Goal: Task Accomplishment & Management: Use online tool/utility

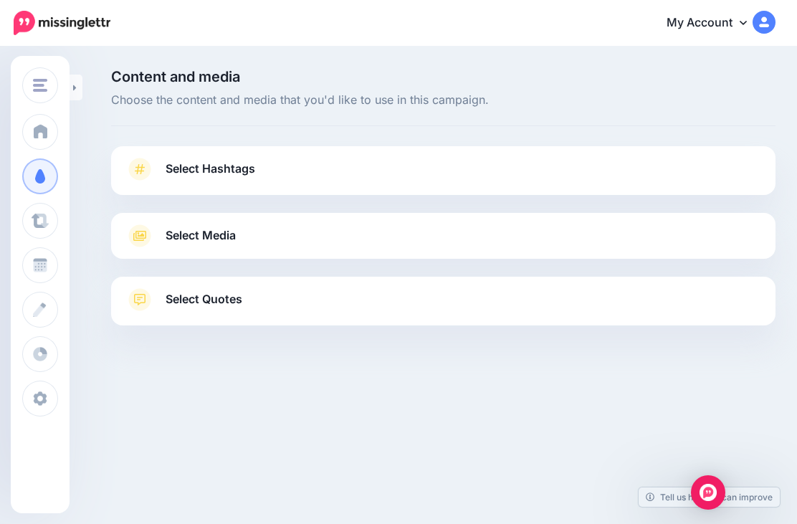
click at [683, 162] on link "Select Hashtags" at bounding box center [442, 176] width 635 height 37
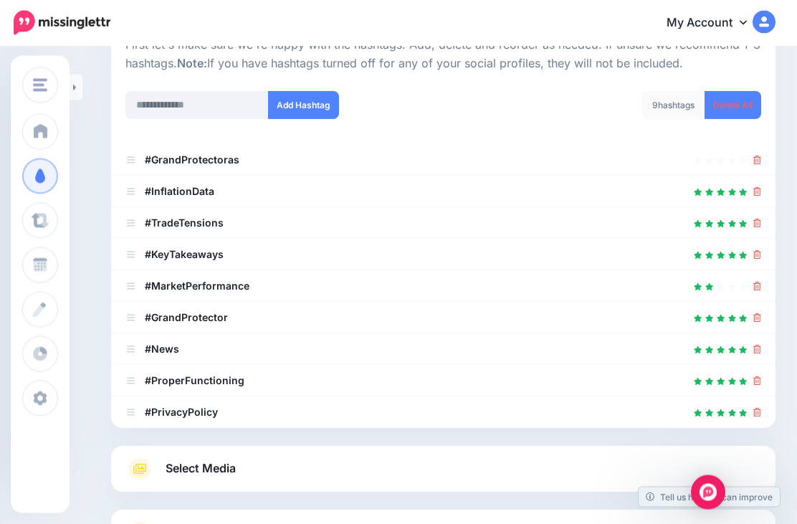
scroll to position [216, 0]
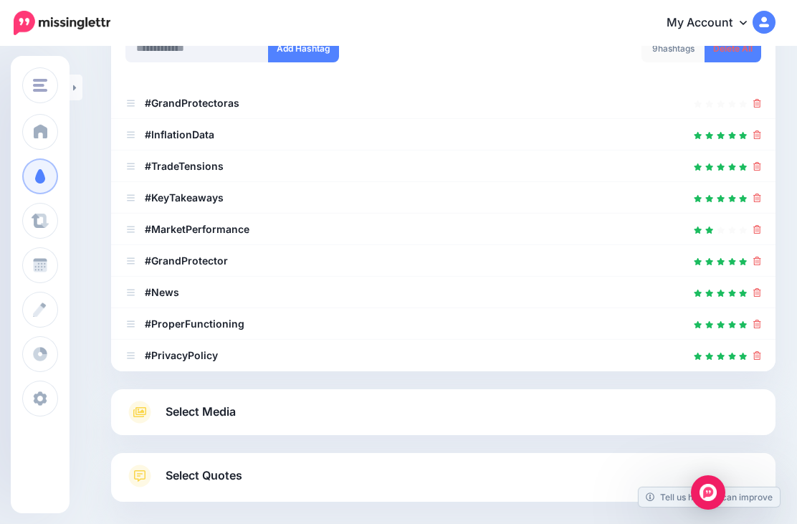
click at [618, 415] on link "Select Media" at bounding box center [442, 411] width 635 height 23
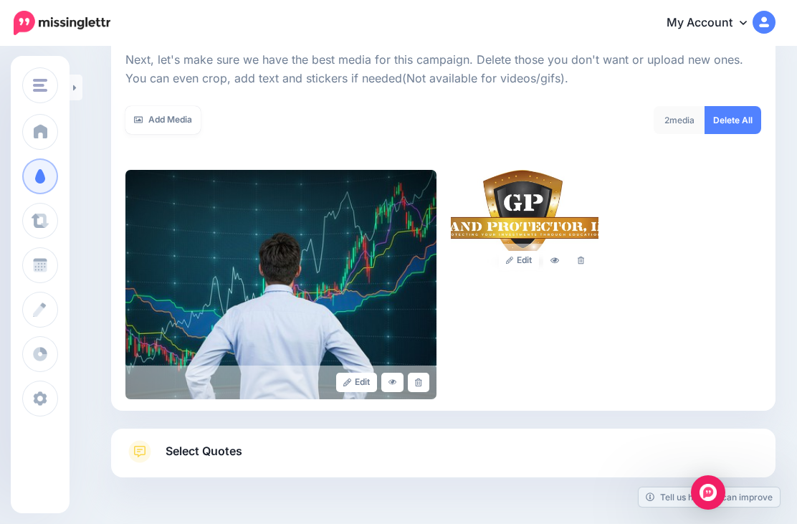
scroll to position [202, 0]
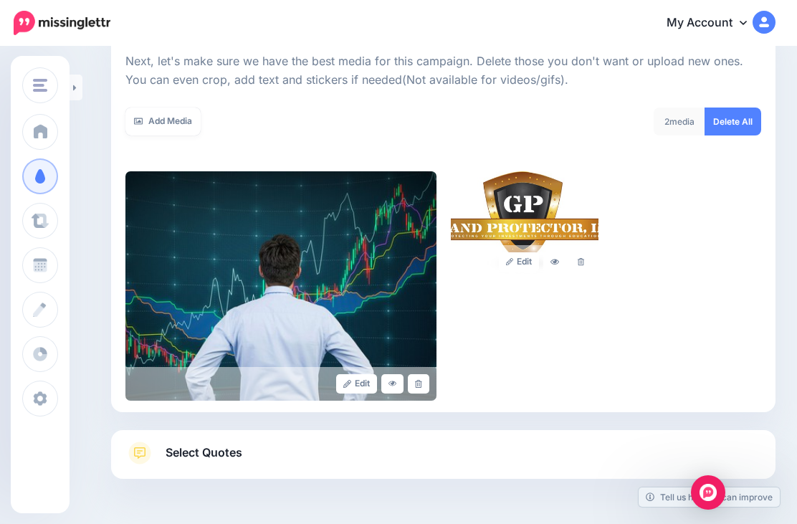
click at [641, 450] on link "Select Quotes" at bounding box center [442, 459] width 635 height 37
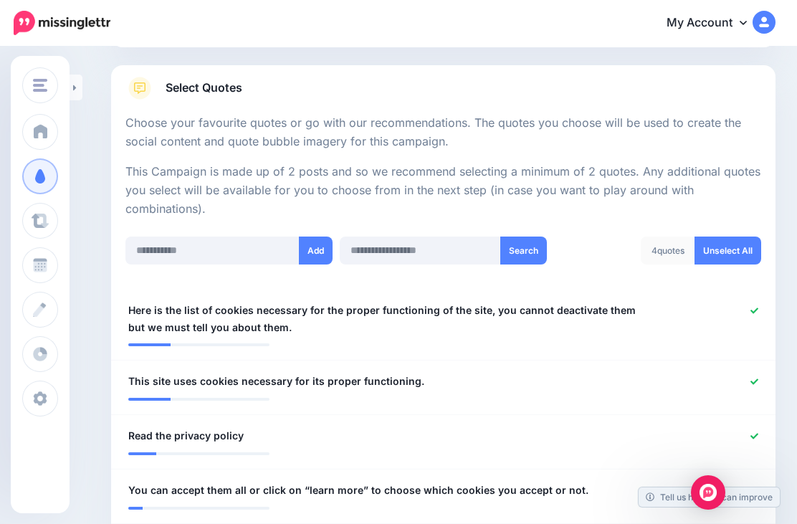
scroll to position [211, 0]
click at [745, 309] on div at bounding box center [715, 319] width 109 height 34
click at [755, 307] on link at bounding box center [754, 312] width 8 height 10
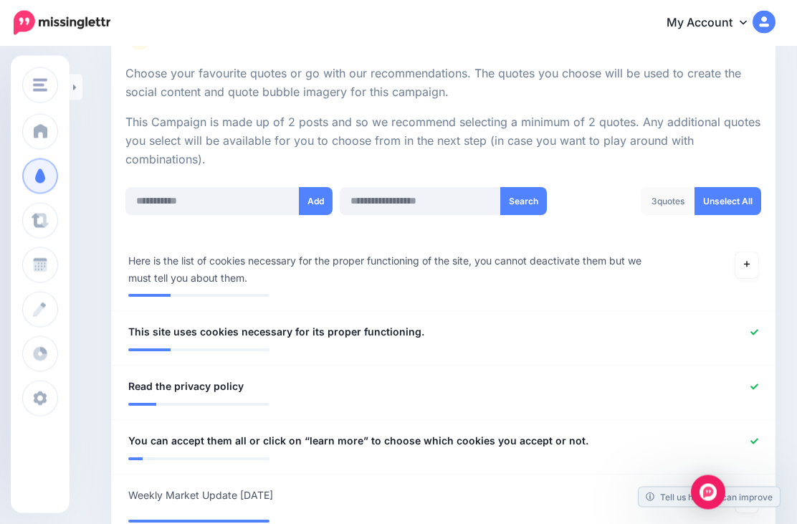
click at [756, 330] on icon at bounding box center [754, 333] width 8 height 6
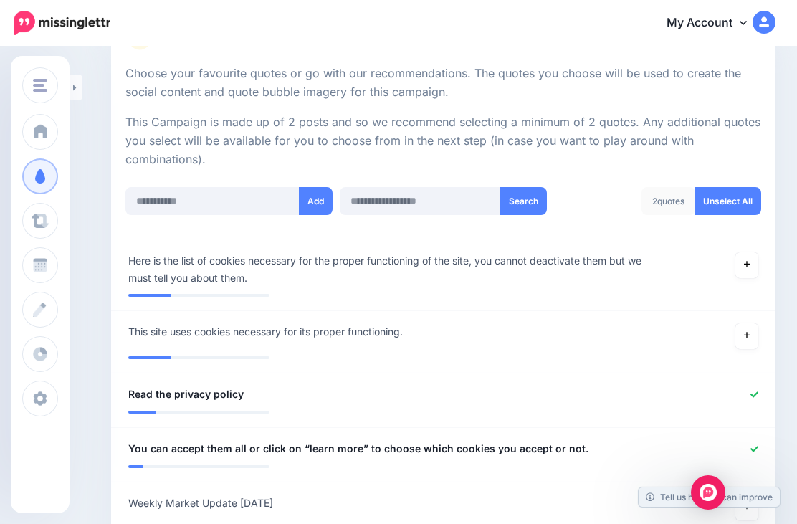
click at [757, 390] on icon at bounding box center [754, 394] width 8 height 8
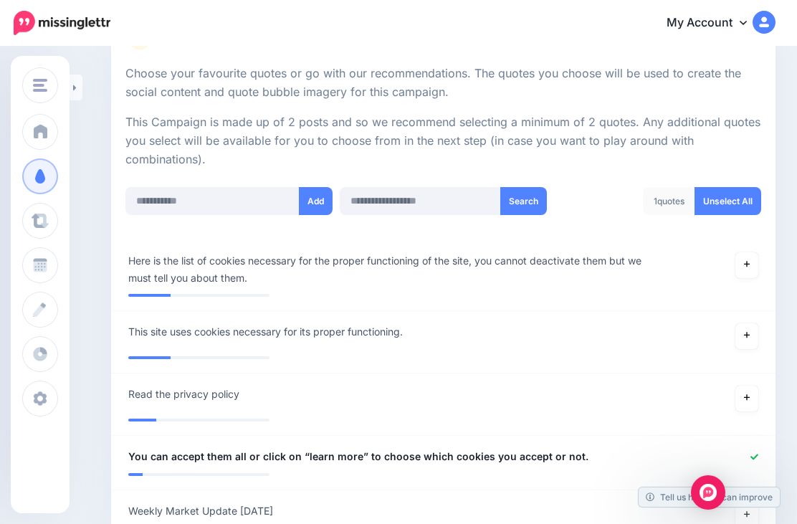
click at [752, 453] on icon at bounding box center [754, 457] width 8 height 8
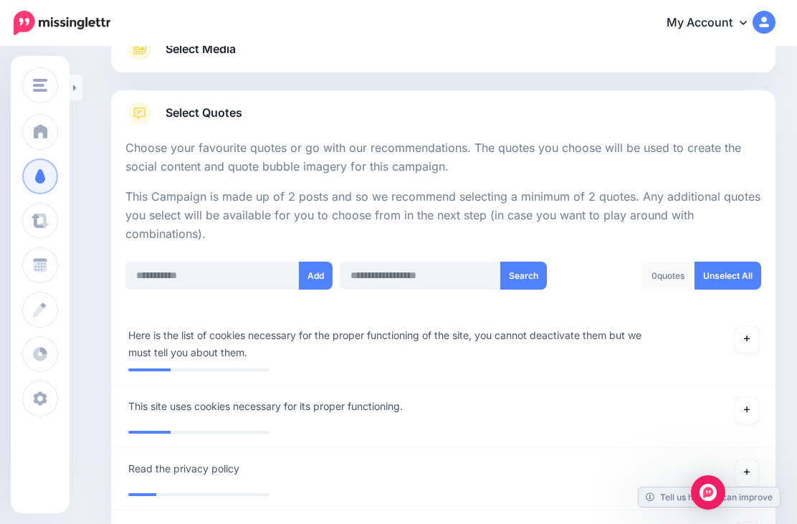
scroll to position [20, 0]
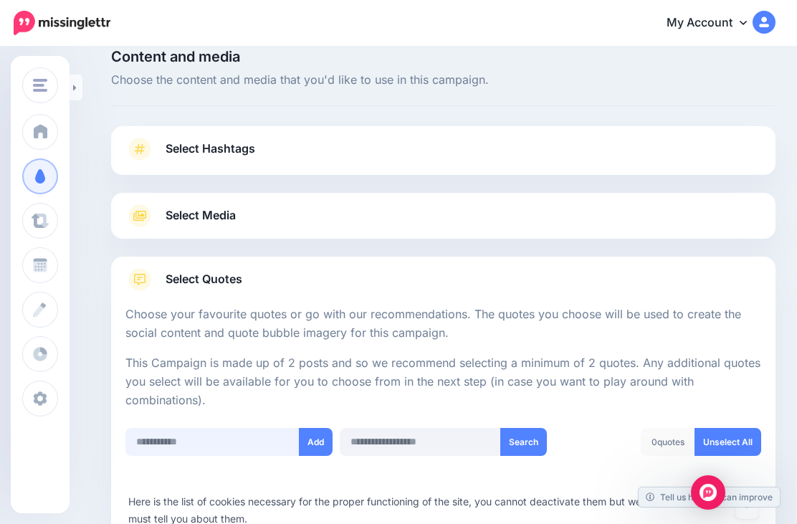
click at [222, 434] on input "text" at bounding box center [212, 442] width 174 height 28
click at [165, 436] on input "text" at bounding box center [212, 442] width 174 height 28
paste input "**********"
type input "**********"
click at [311, 434] on button "Add" at bounding box center [316, 442] width 34 height 28
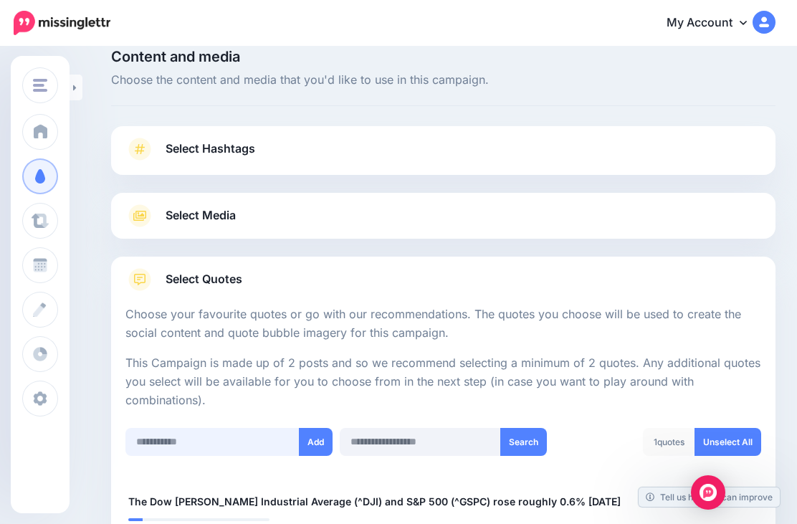
click at [219, 434] on input "text" at bounding box center [212, 442] width 174 height 28
click at [210, 434] on input "text" at bounding box center [212, 442] width 174 height 28
paste input "**********"
type input "**********"
click at [316, 438] on button "Add" at bounding box center [316, 442] width 34 height 28
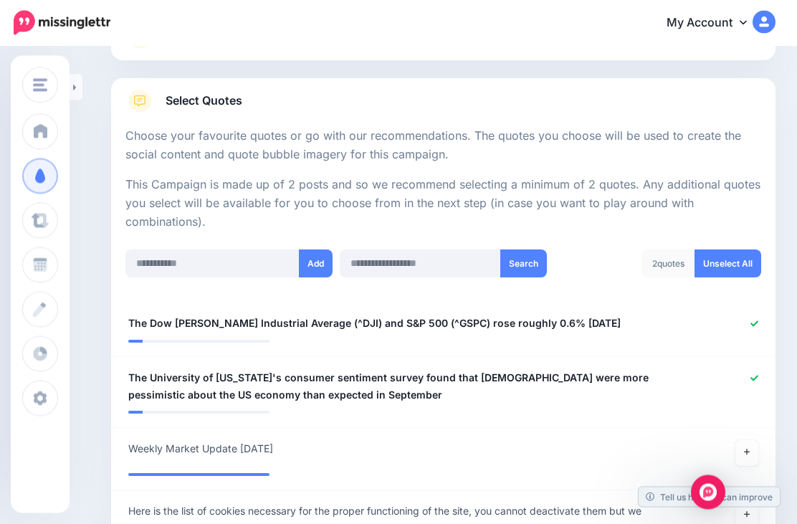
scroll to position [187, 0]
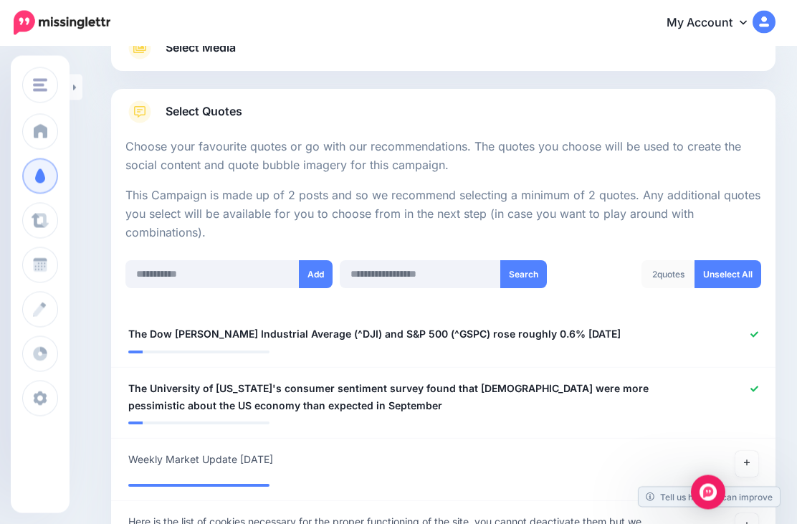
click at [80, 80] on link at bounding box center [75, 88] width 13 height 26
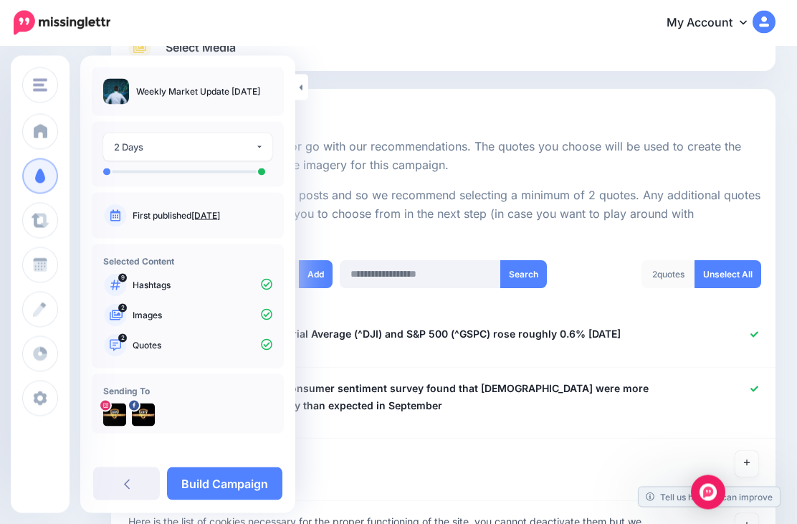
scroll to position [188, 0]
click at [223, 477] on link "Build Campaign" at bounding box center [224, 483] width 115 height 33
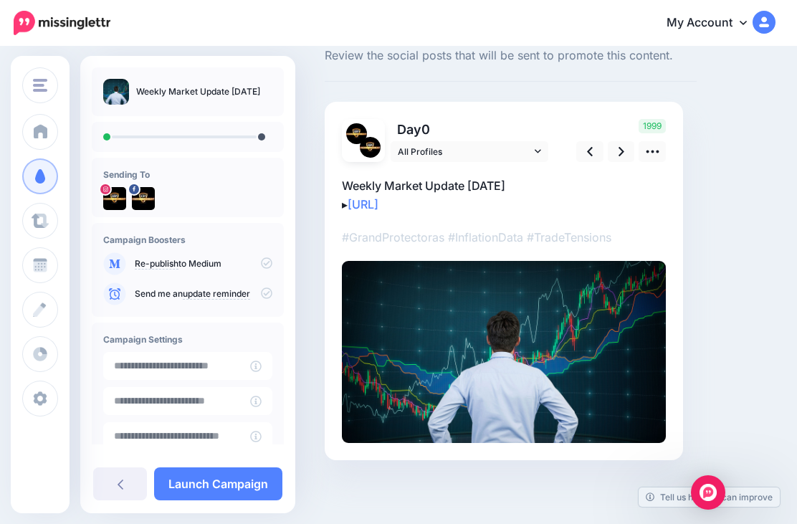
scroll to position [46, 0]
click at [620, 149] on icon at bounding box center [621, 150] width 6 height 15
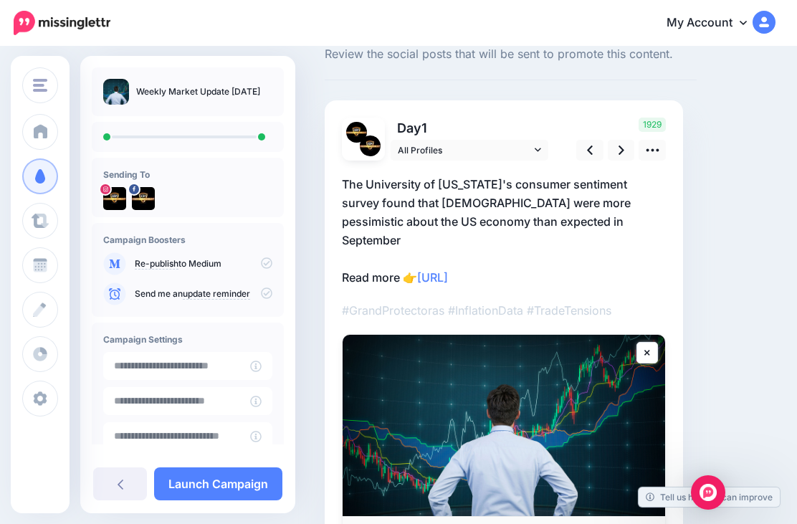
click at [659, 149] on icon at bounding box center [652, 150] width 15 height 15
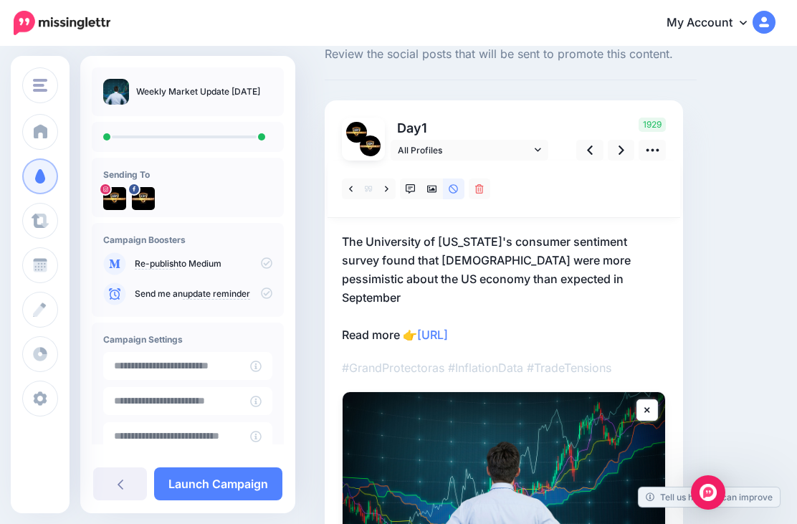
click at [408, 184] on icon at bounding box center [410, 189] width 10 height 10
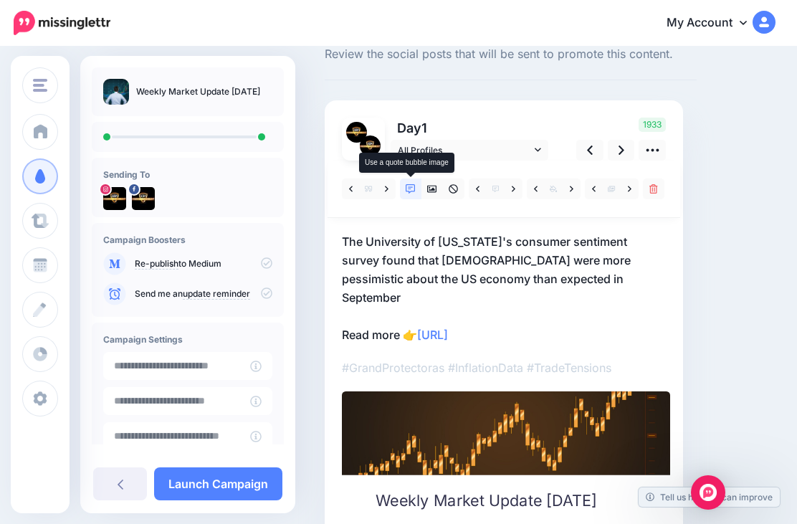
click at [235, 499] on link "Launch Campaign" at bounding box center [218, 483] width 128 height 33
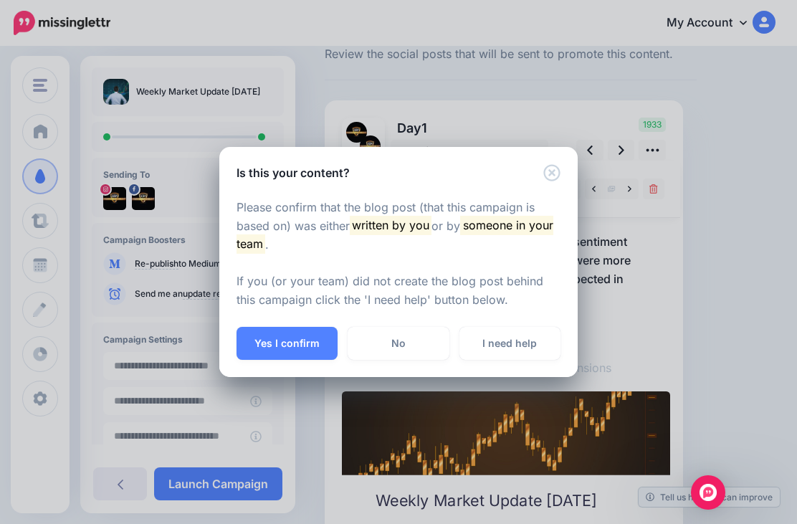
click at [303, 352] on button "Yes I confirm" at bounding box center [286, 343] width 101 height 33
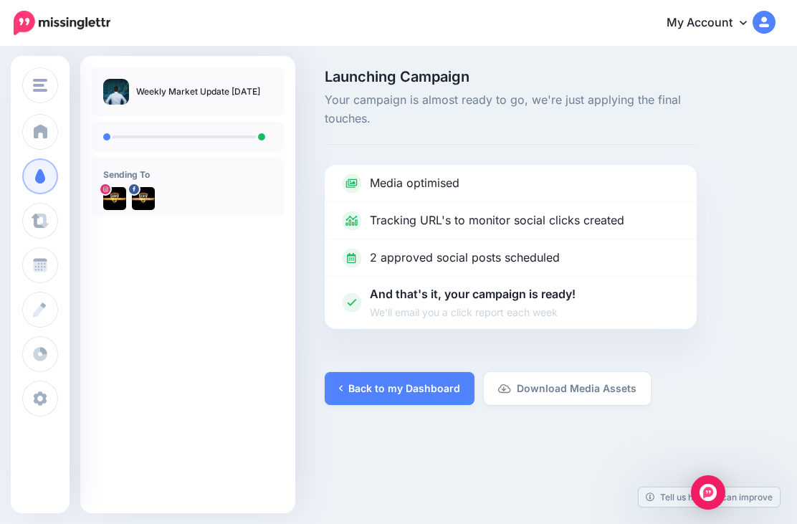
click at [383, 393] on link "Back to my Dashboard" at bounding box center [400, 388] width 150 height 33
